Goal: Information Seeking & Learning: Find specific fact

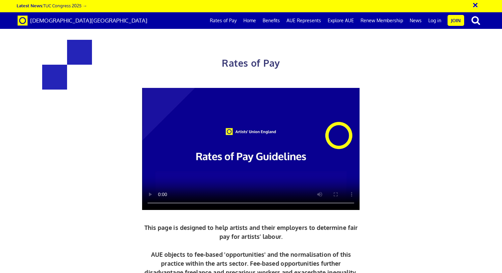
scroll to position [253, 0]
drag, startPoint x: 207, startPoint y: 110, endPoint x: 109, endPoint y: 110, distance: 98.6
copy h3 "£216.63 a day"
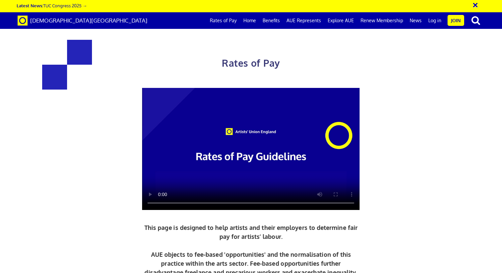
drag, startPoint x: 209, startPoint y: 150, endPoint x: 123, endPoint y: 107, distance: 96.2
copy div "£216.63 a day ½ £119.15 per ½ day £27.08 an hour new graduate artist"
